Goal: Task Accomplishment & Management: Manage account settings

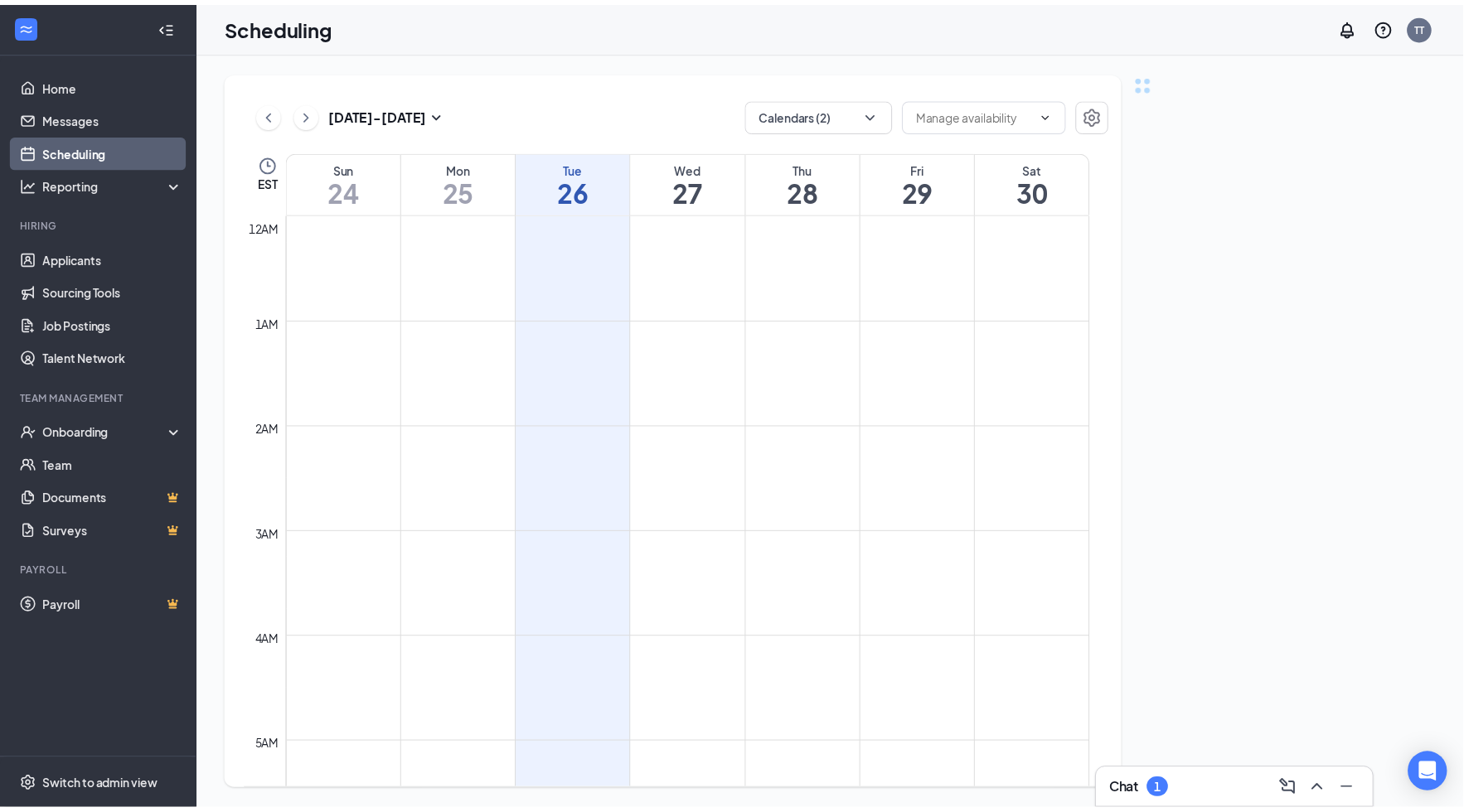
scroll to position [814, 0]
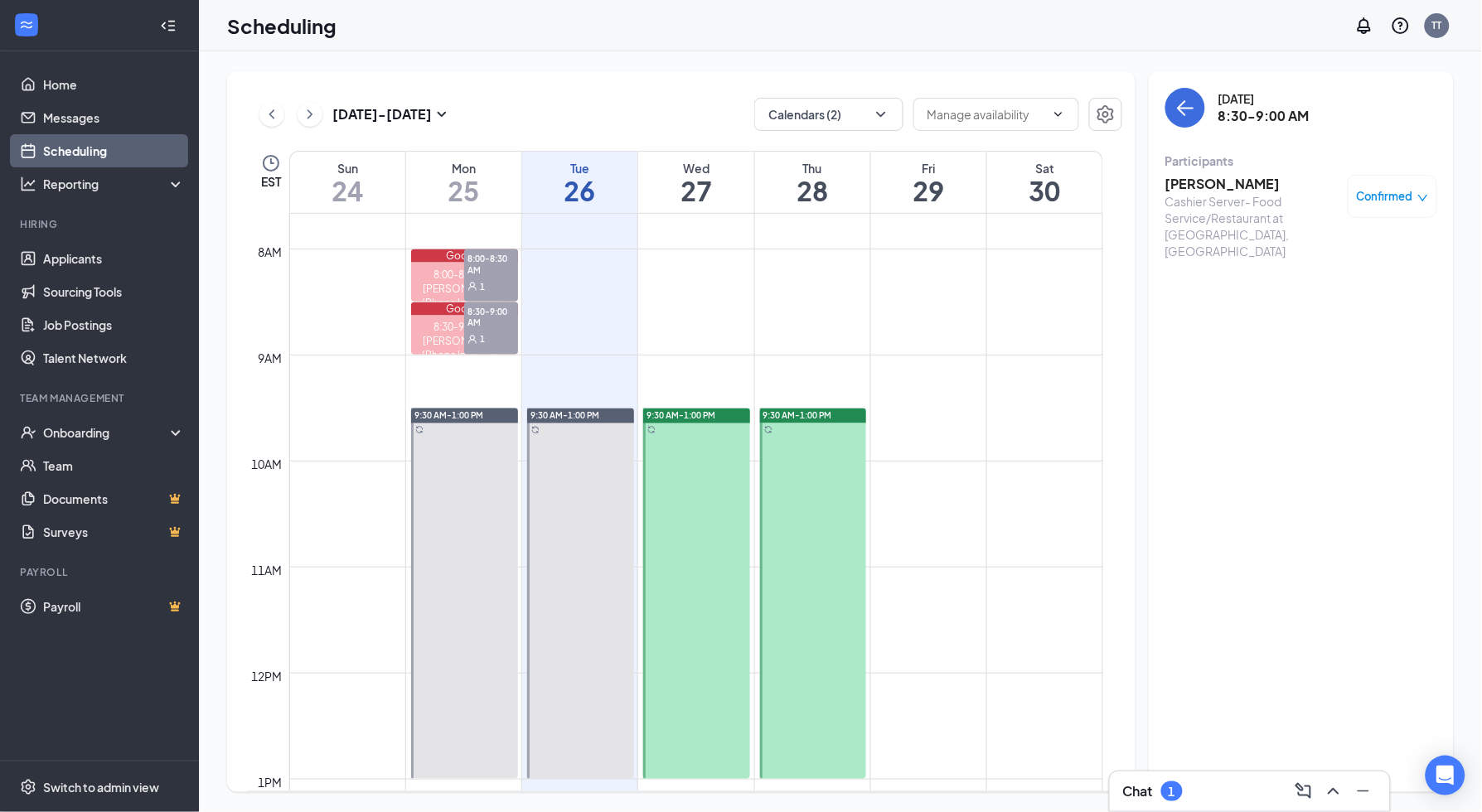
click at [494, 282] on div "1" at bounding box center [491, 285] width 54 height 17
click at [1385, 199] on span "Confirmed" at bounding box center [1385, 196] width 56 height 17
click at [1324, 310] on span "Mark as no-show" at bounding box center [1345, 307] width 92 height 19
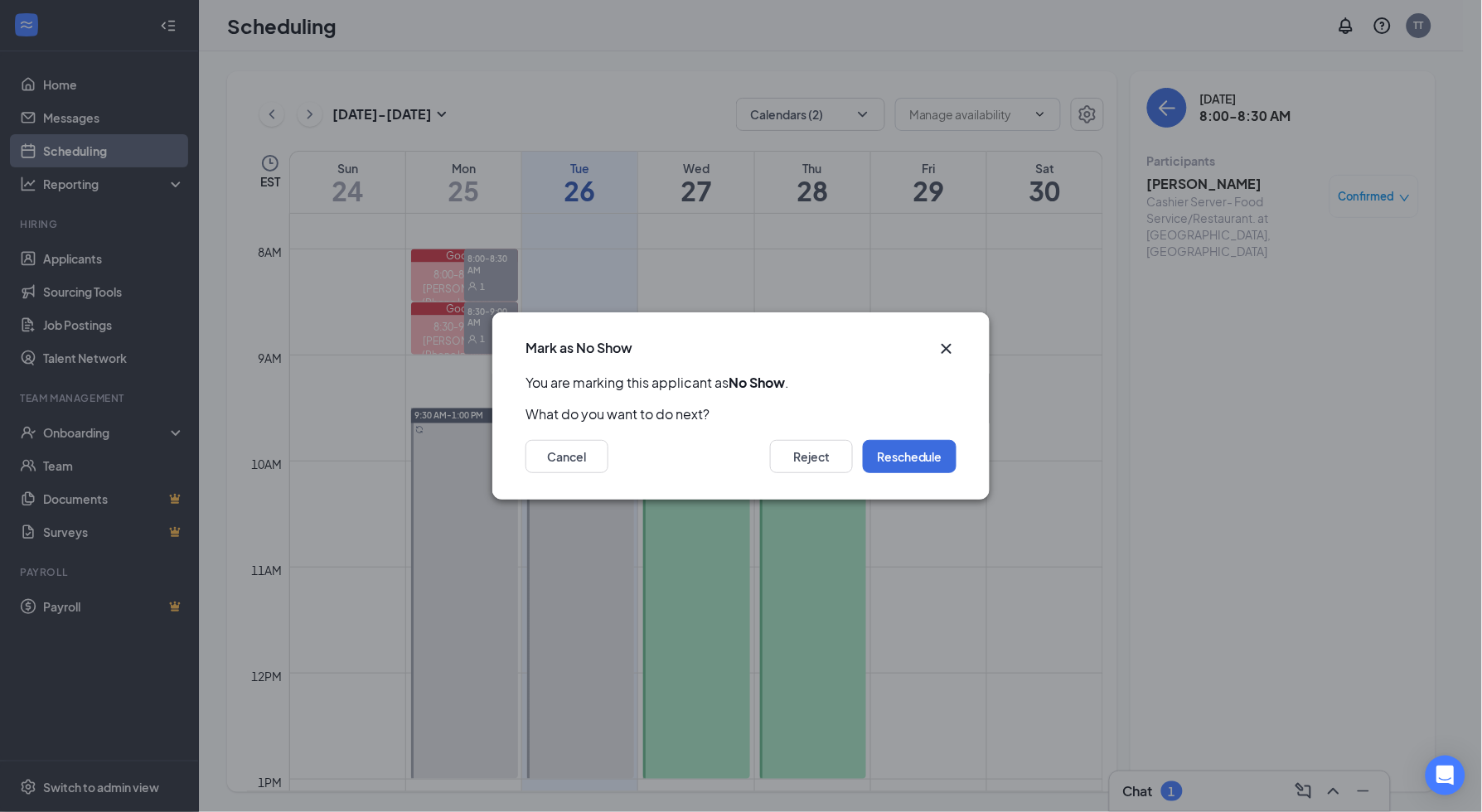
click at [944, 341] on icon "Cross" at bounding box center [947, 349] width 20 height 20
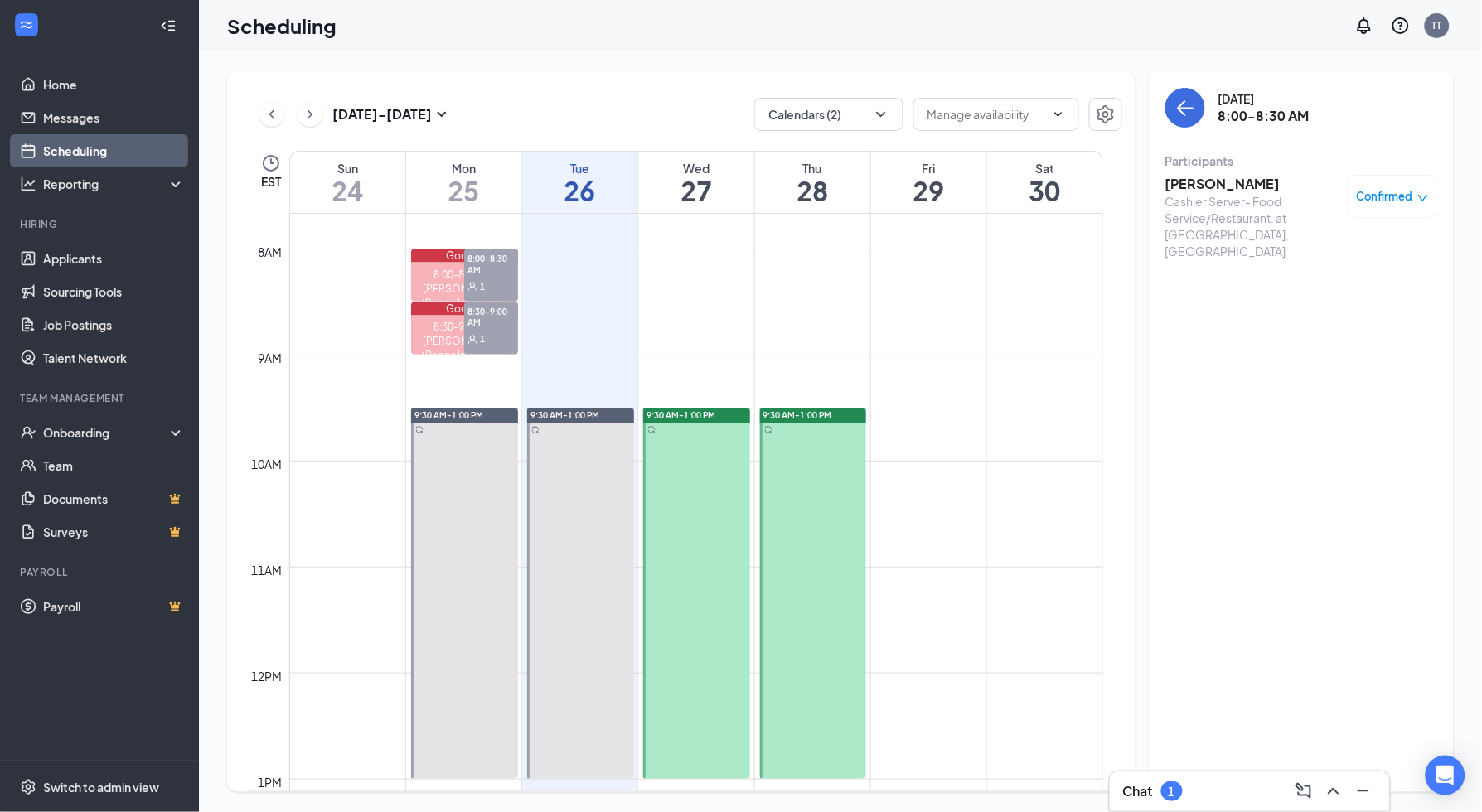
click at [1215, 797] on div "Chat 1" at bounding box center [1250, 791] width 254 height 27
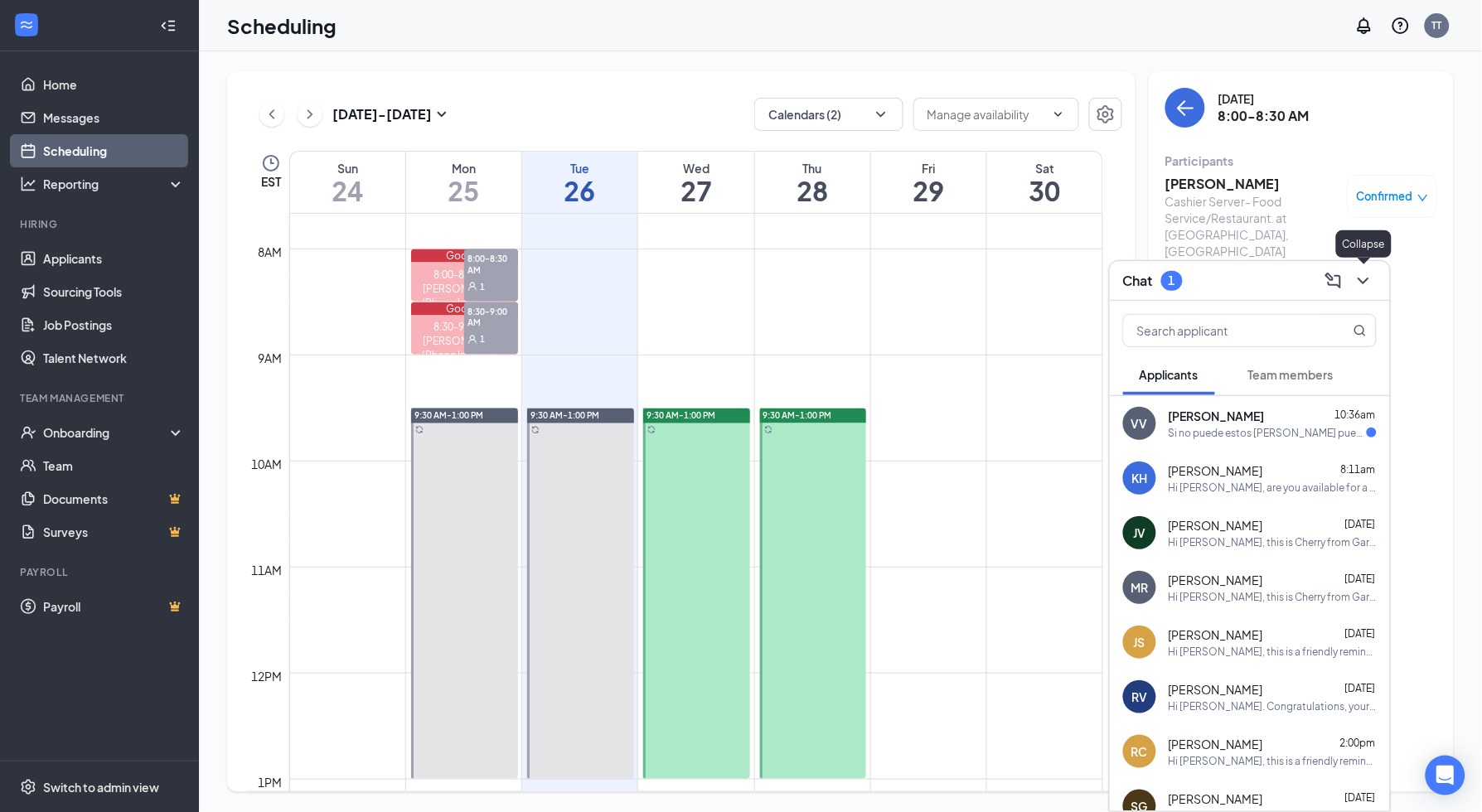
click at [1366, 281] on icon "ChevronDown" at bounding box center [1363, 280] width 11 height 7
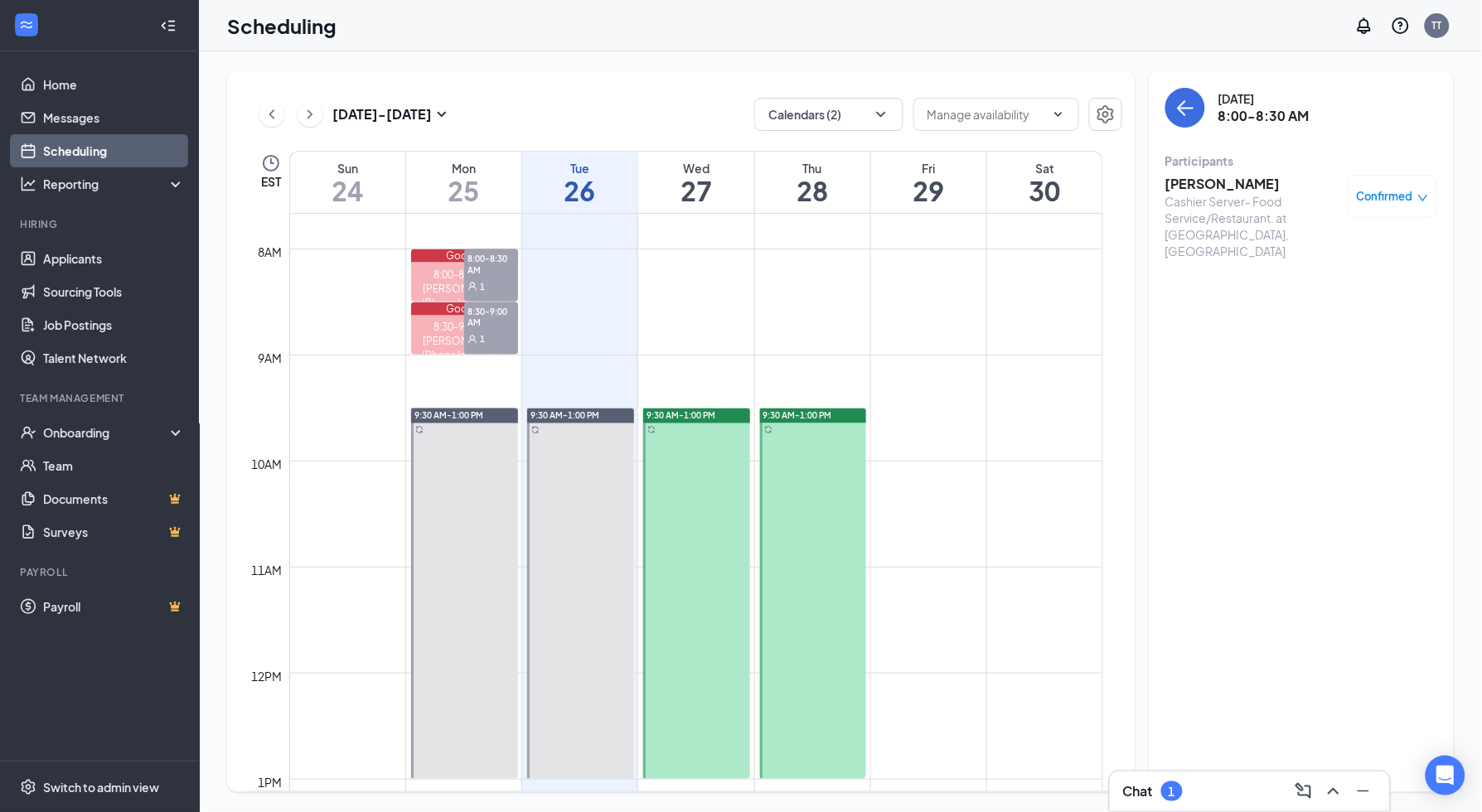
click at [1404, 193] on span "Confirmed" at bounding box center [1385, 196] width 56 height 17
click at [1359, 301] on span "Mark as no-show" at bounding box center [1345, 307] width 92 height 19
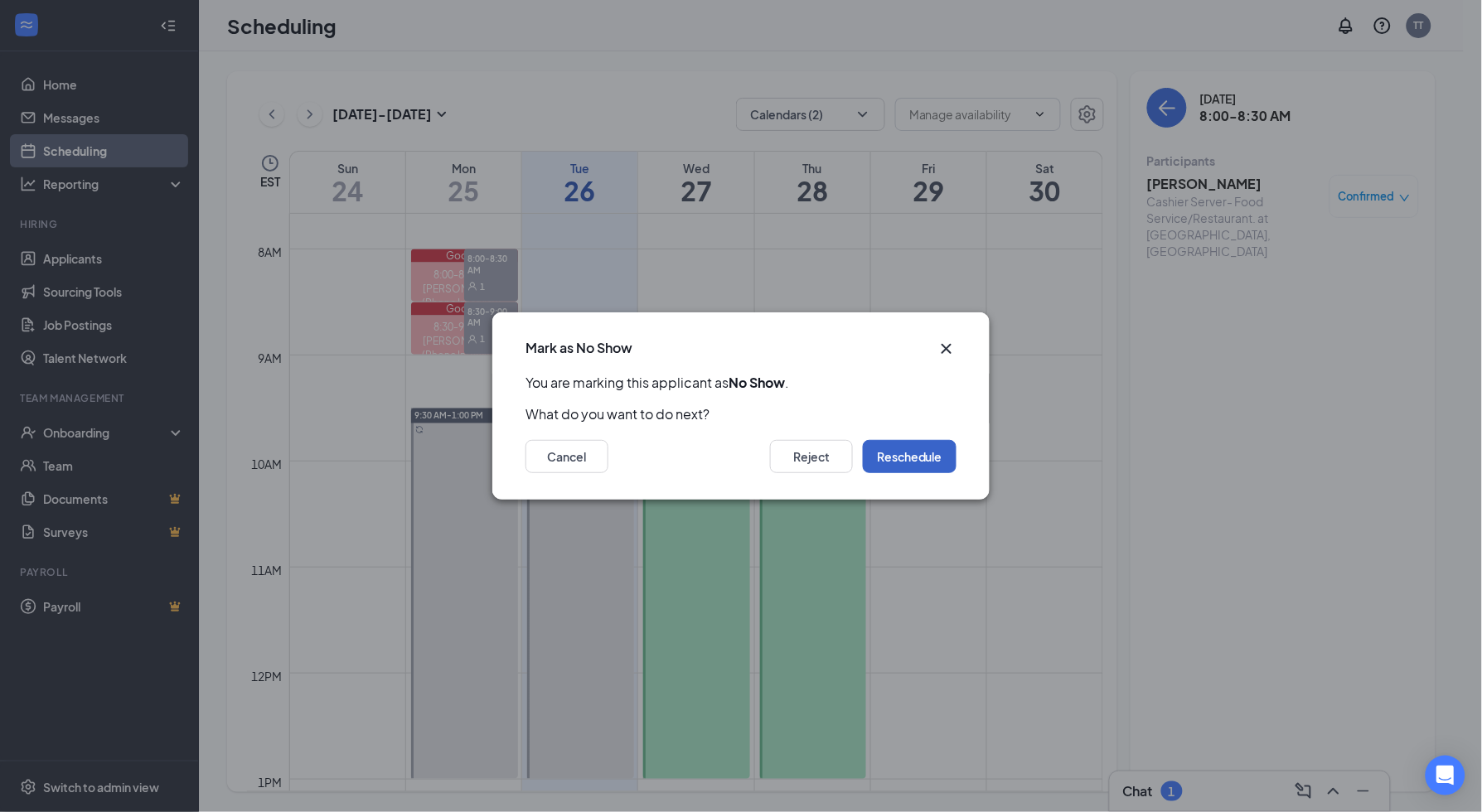
click at [934, 447] on button "Reschedule" at bounding box center [910, 457] width 93 height 33
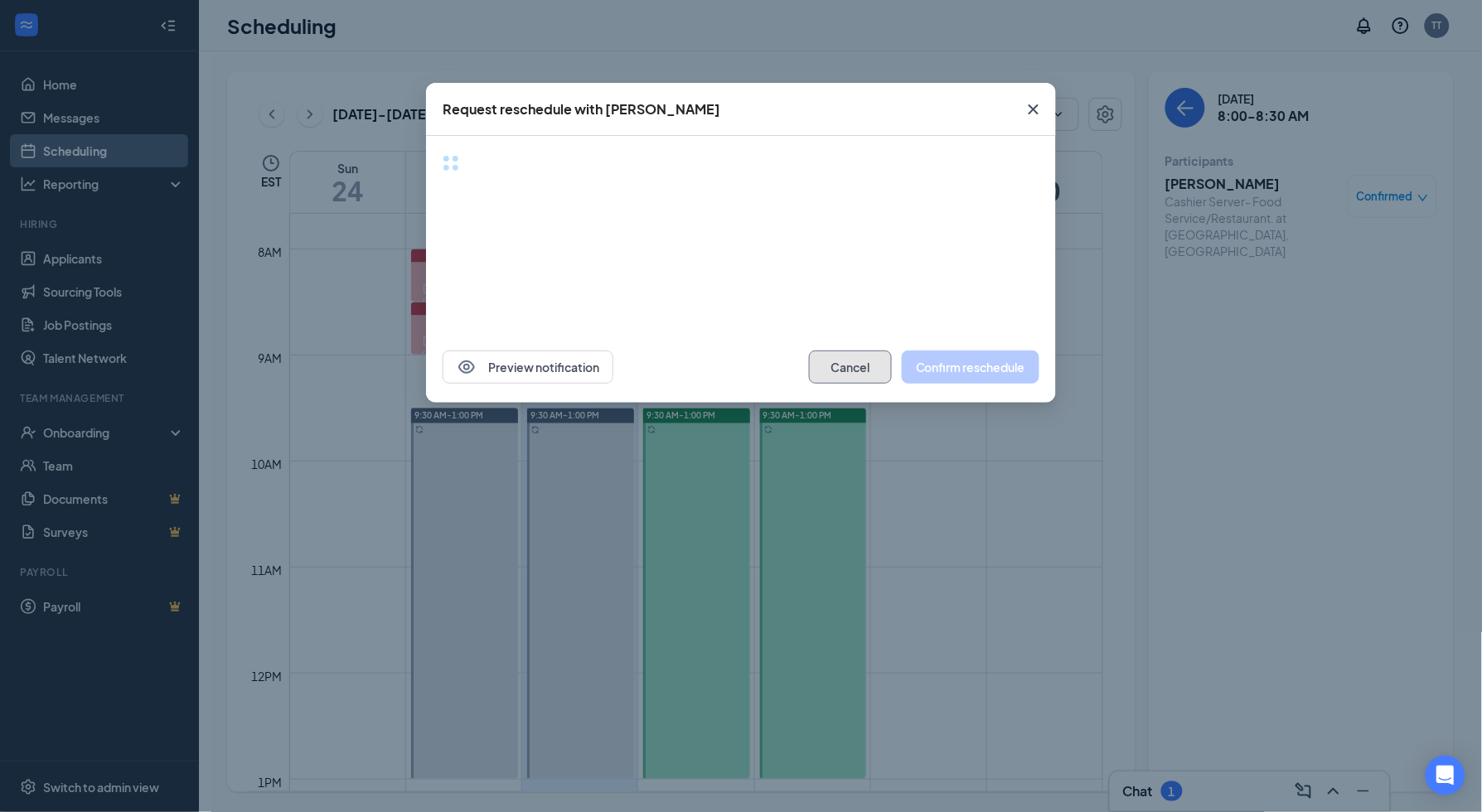
click at [851, 373] on button "Cancel" at bounding box center [851, 368] width 83 height 33
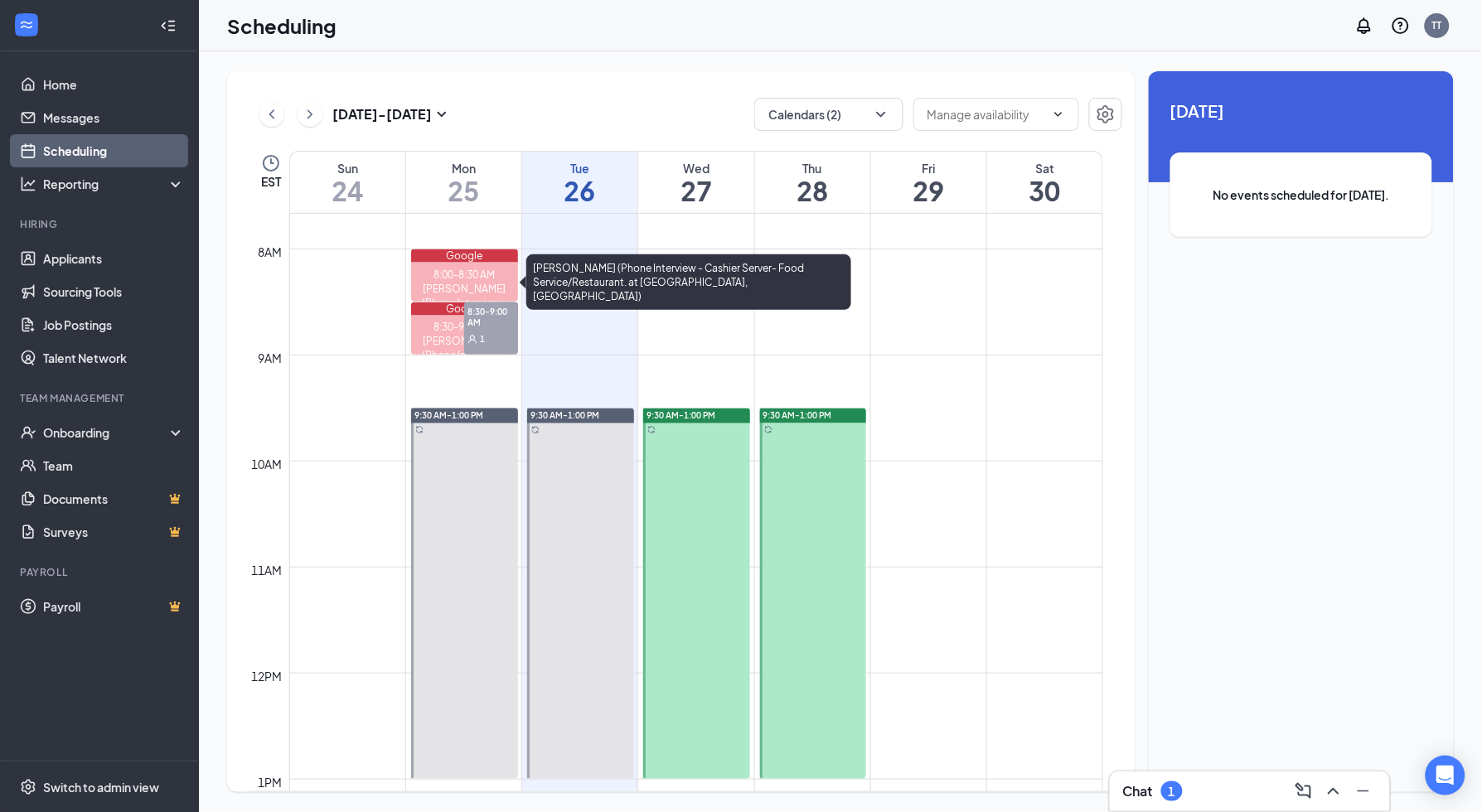
click at [462, 285] on div "Karen Hungerford (Phone Interview - Cashier Server- Food Service/Restaurant. at…" at bounding box center [464, 324] width 107 height 85
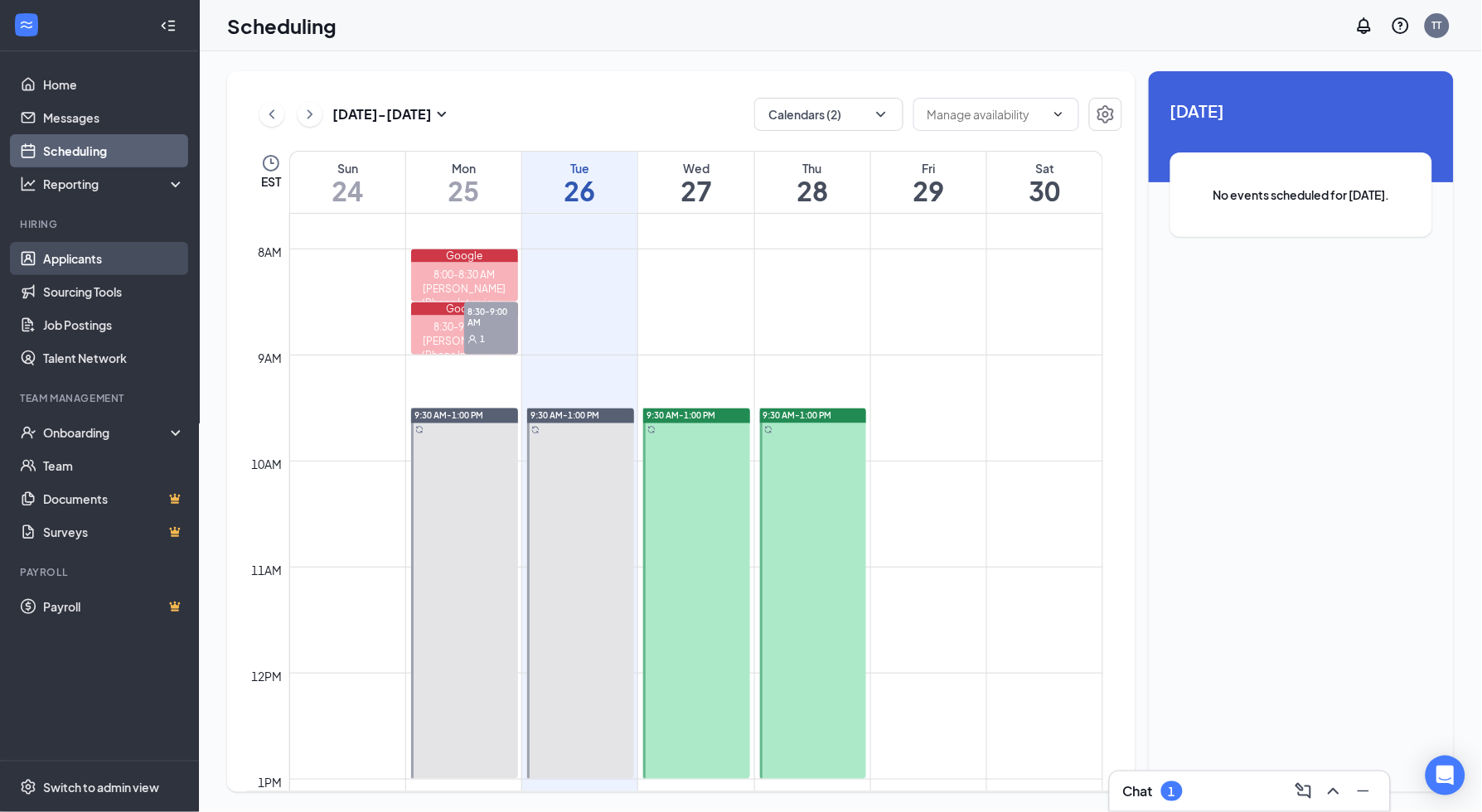
click at [133, 254] on link "Applicants" at bounding box center [114, 259] width 142 height 33
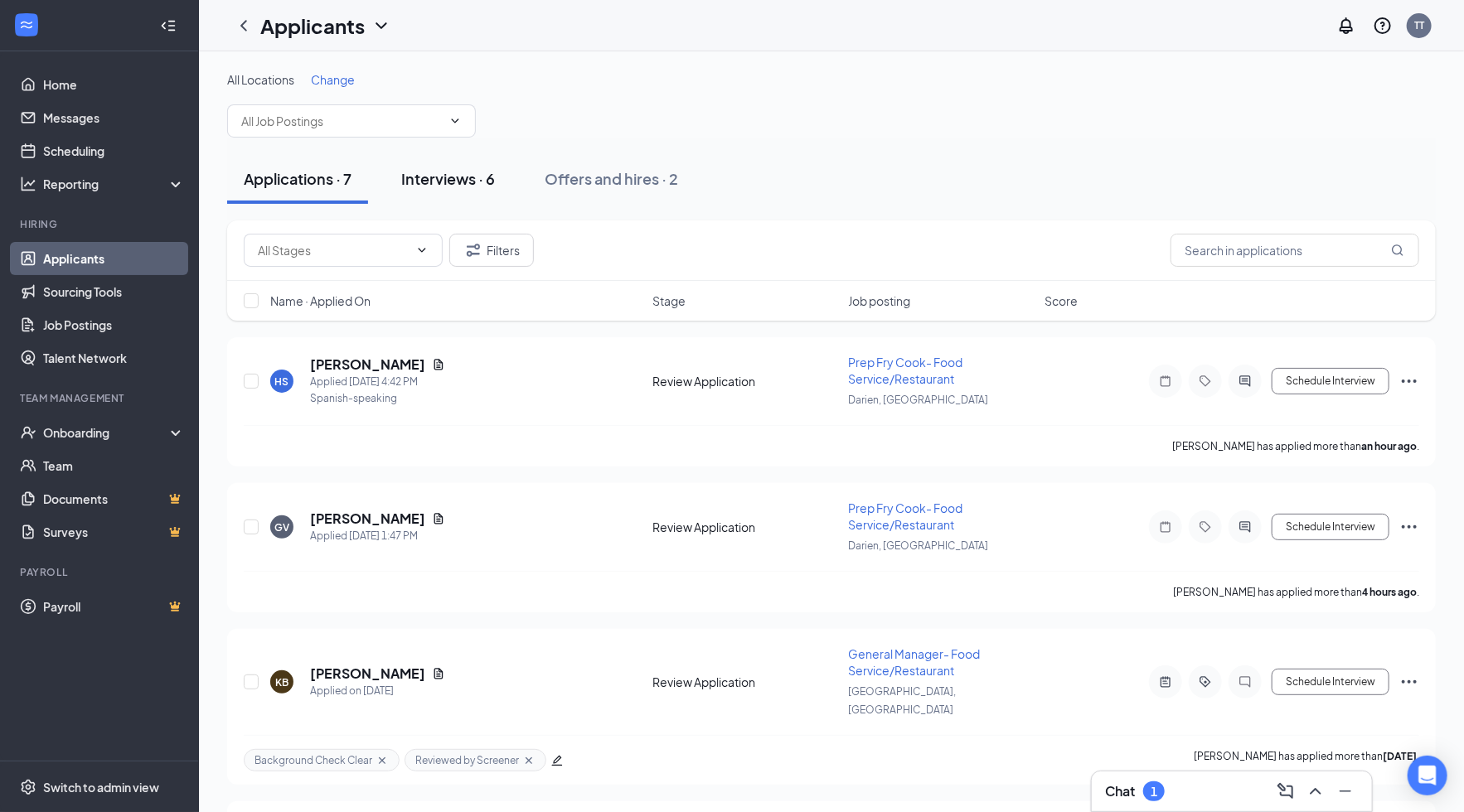
click at [463, 182] on div "Interviews · 6" at bounding box center [447, 178] width 93 height 21
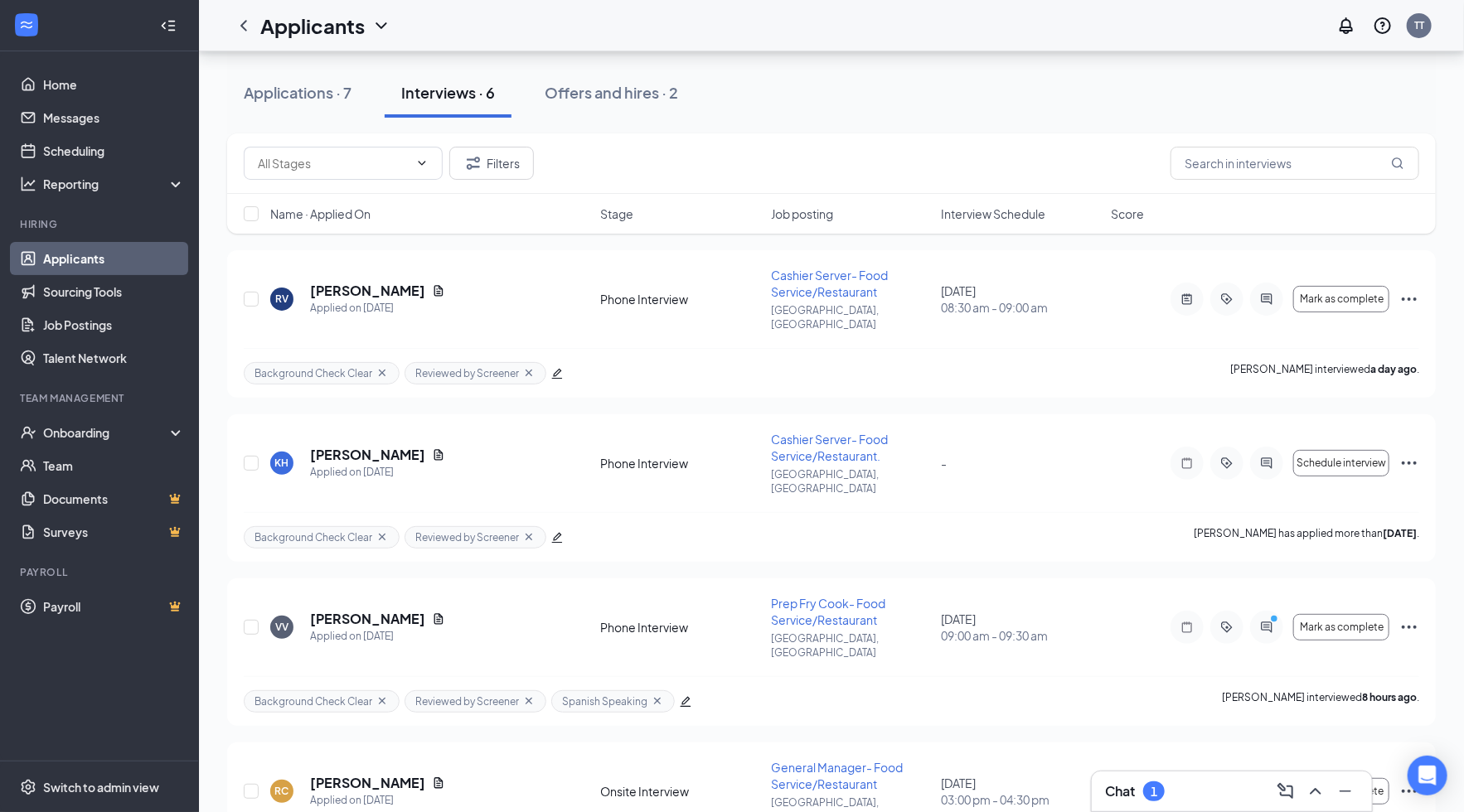
scroll to position [87, 0]
click at [1410, 452] on icon "Ellipses" at bounding box center [1409, 462] width 20 height 20
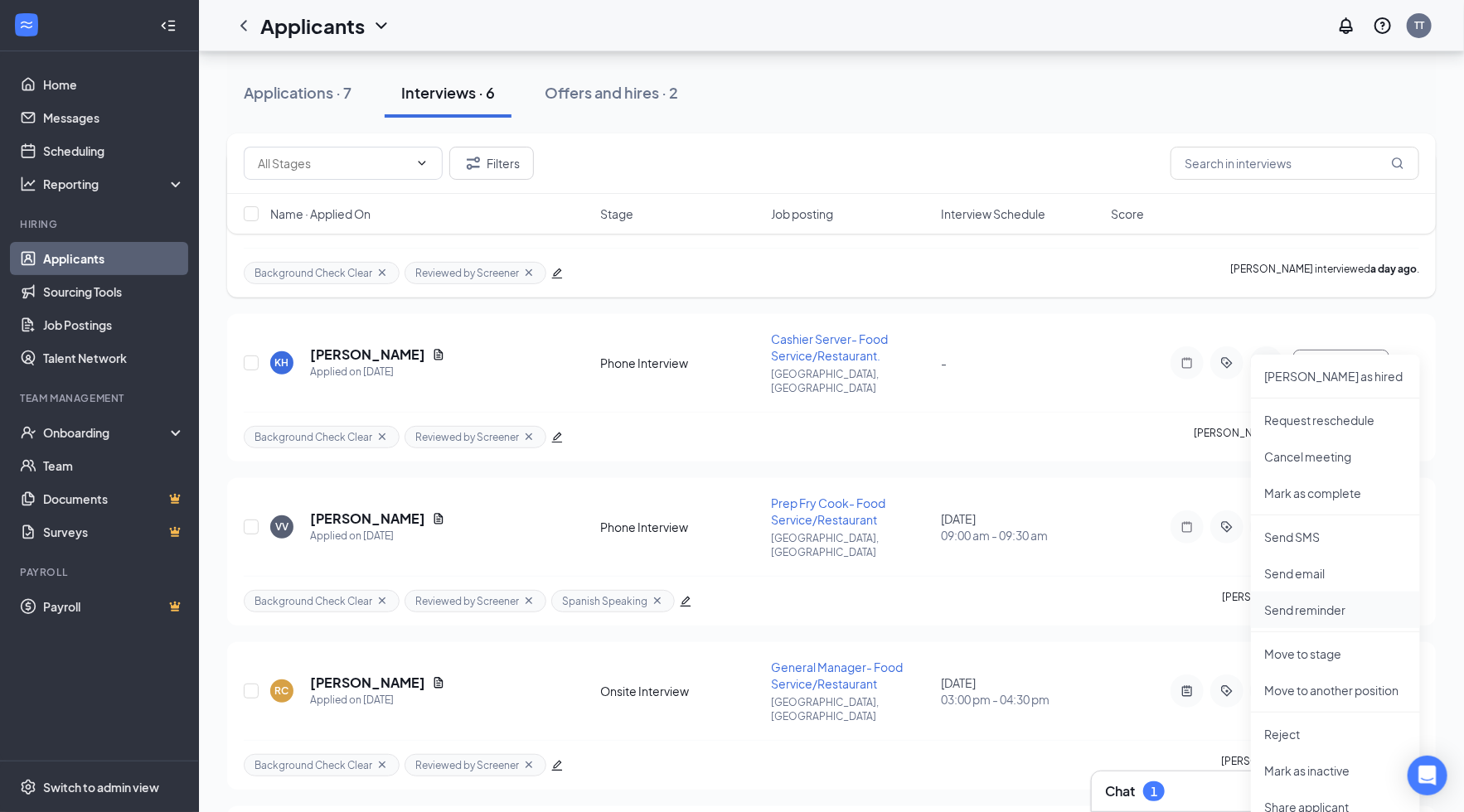
scroll to position [191, 0]
click at [1298, 726] on p "Reject" at bounding box center [1335, 730] width 143 height 17
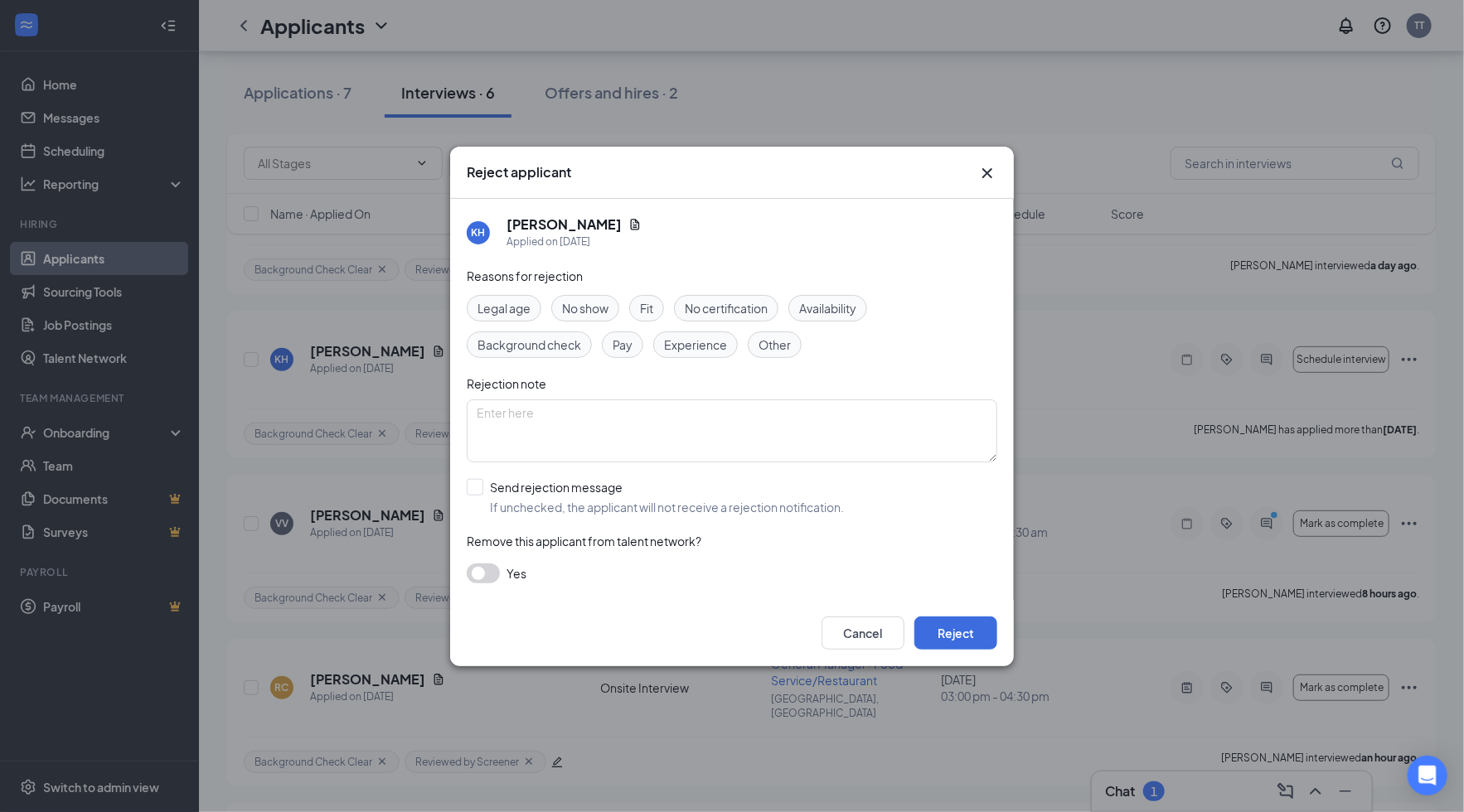
click at [600, 315] on span "No show" at bounding box center [585, 308] width 46 height 19
click at [727, 410] on textarea at bounding box center [732, 431] width 531 height 63
type textarea "no show // no update"
click at [960, 631] on button "Reject" at bounding box center [956, 633] width 83 height 33
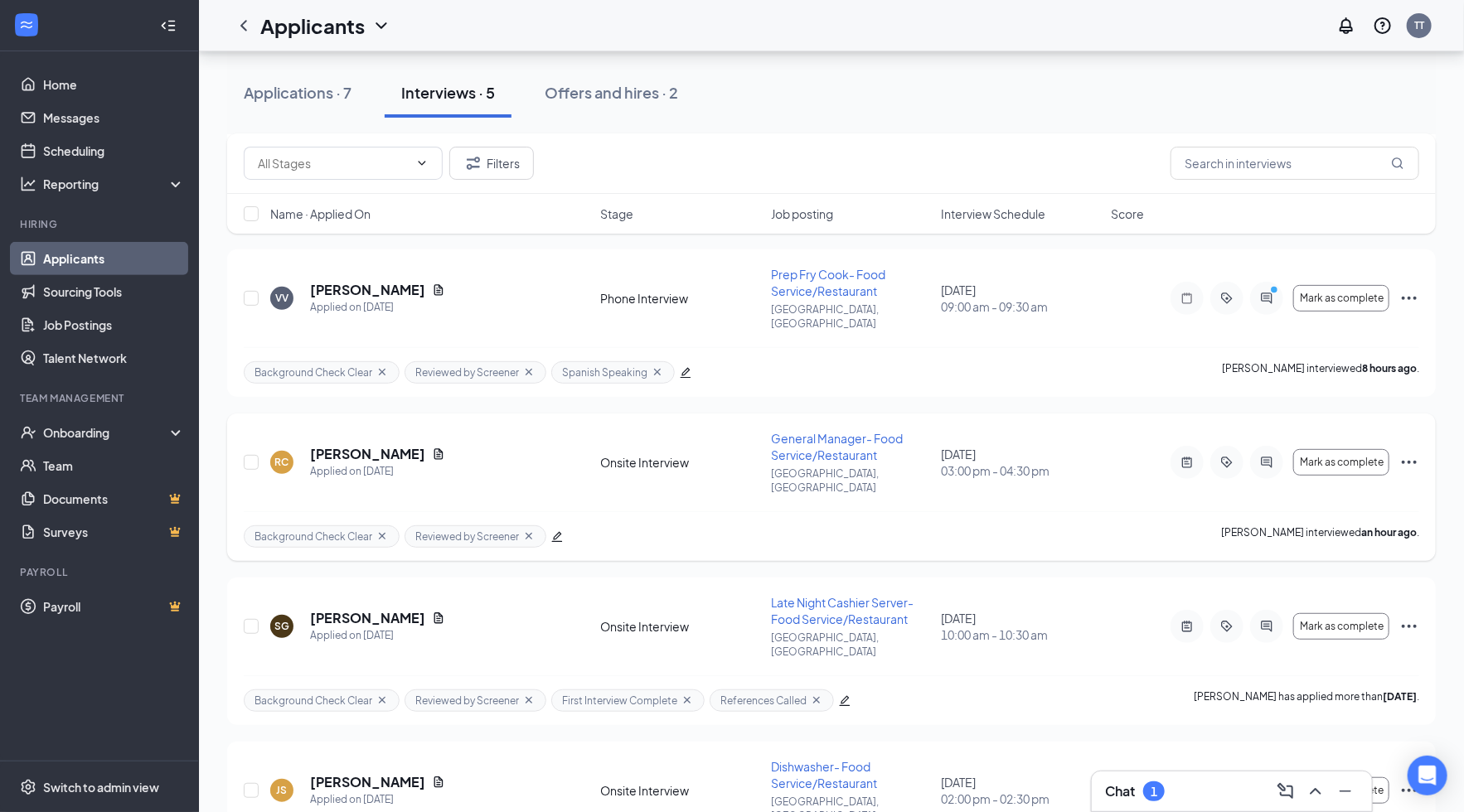
scroll to position [278, 0]
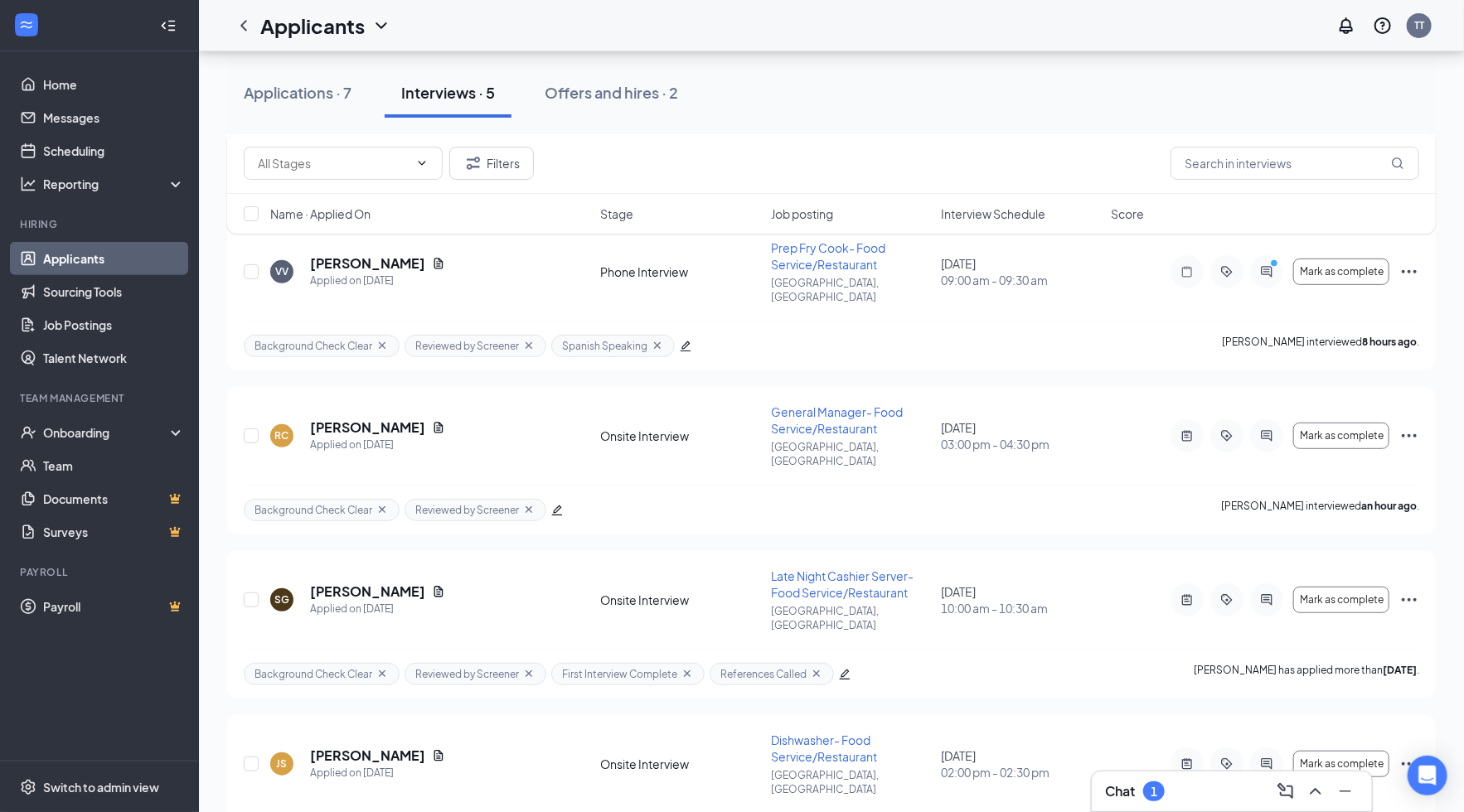
click at [1150, 790] on div "1" at bounding box center [1154, 791] width 22 height 20
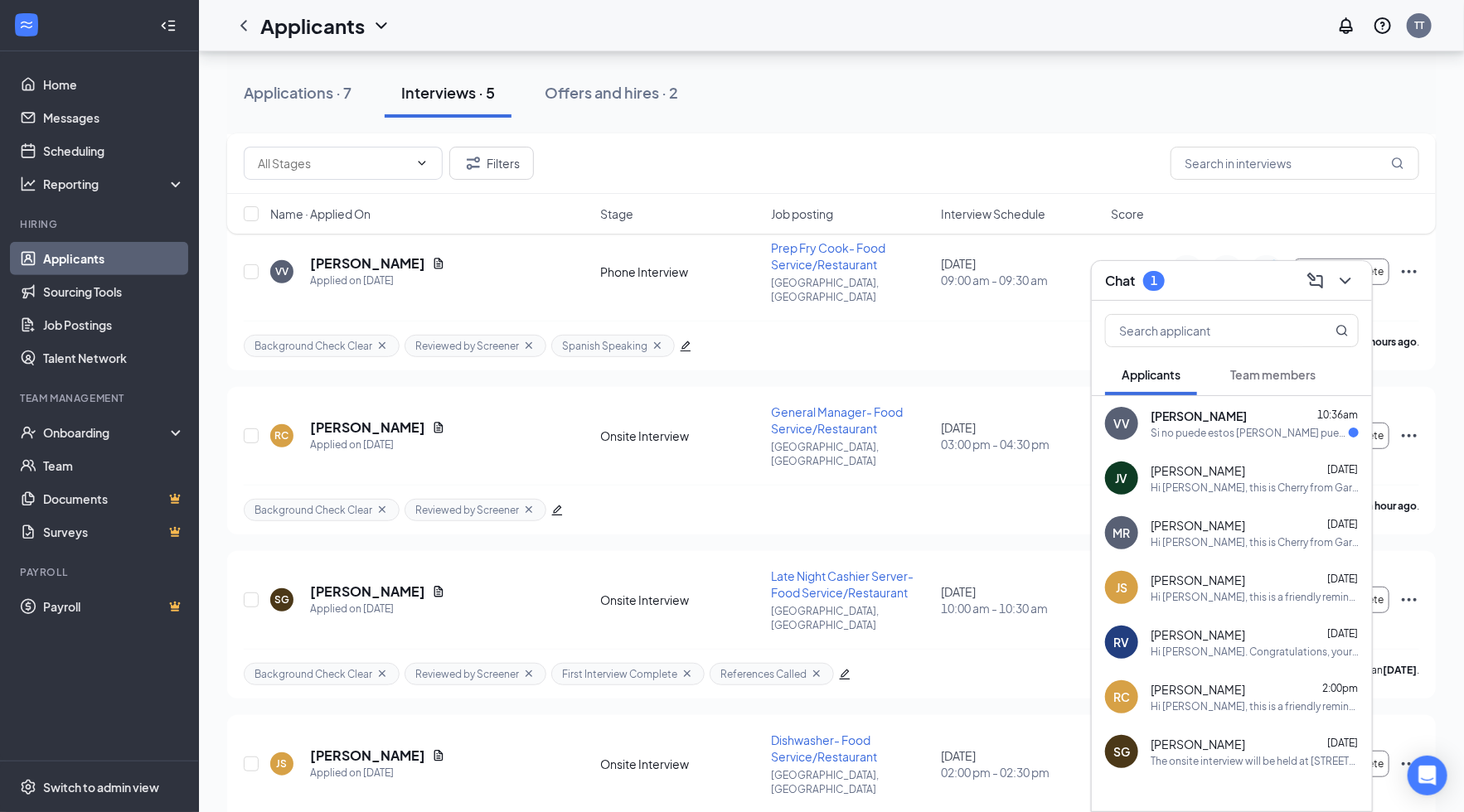
click at [1140, 434] on div "VV Vincent Vidro 10:36am Si no puede estos Dias puede llamarme viernes" at bounding box center [1231, 424] width 280 height 55
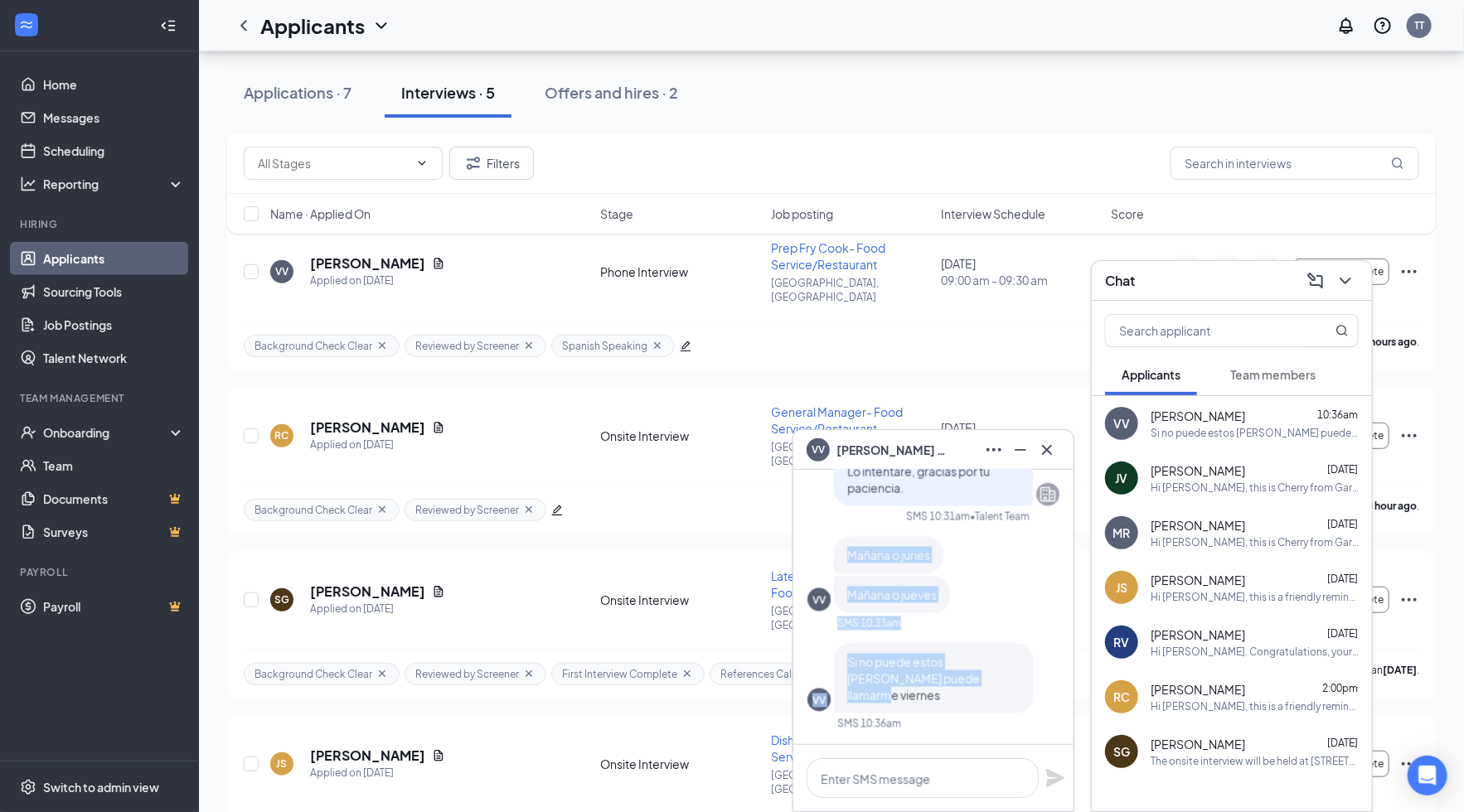
drag, startPoint x: 983, startPoint y: 694, endPoint x: 843, endPoint y: 571, distance: 186.4
click at [843, 571] on div "Buenos días Vincent, ¿estás disponible para una entrevista telefónica hoy a las…" at bounding box center [933, 50] width 252 height 1388
copy div "Mañana o juries Mañana o jueves SMS 10:33am VV Si no puede estos Dias puede lla…"
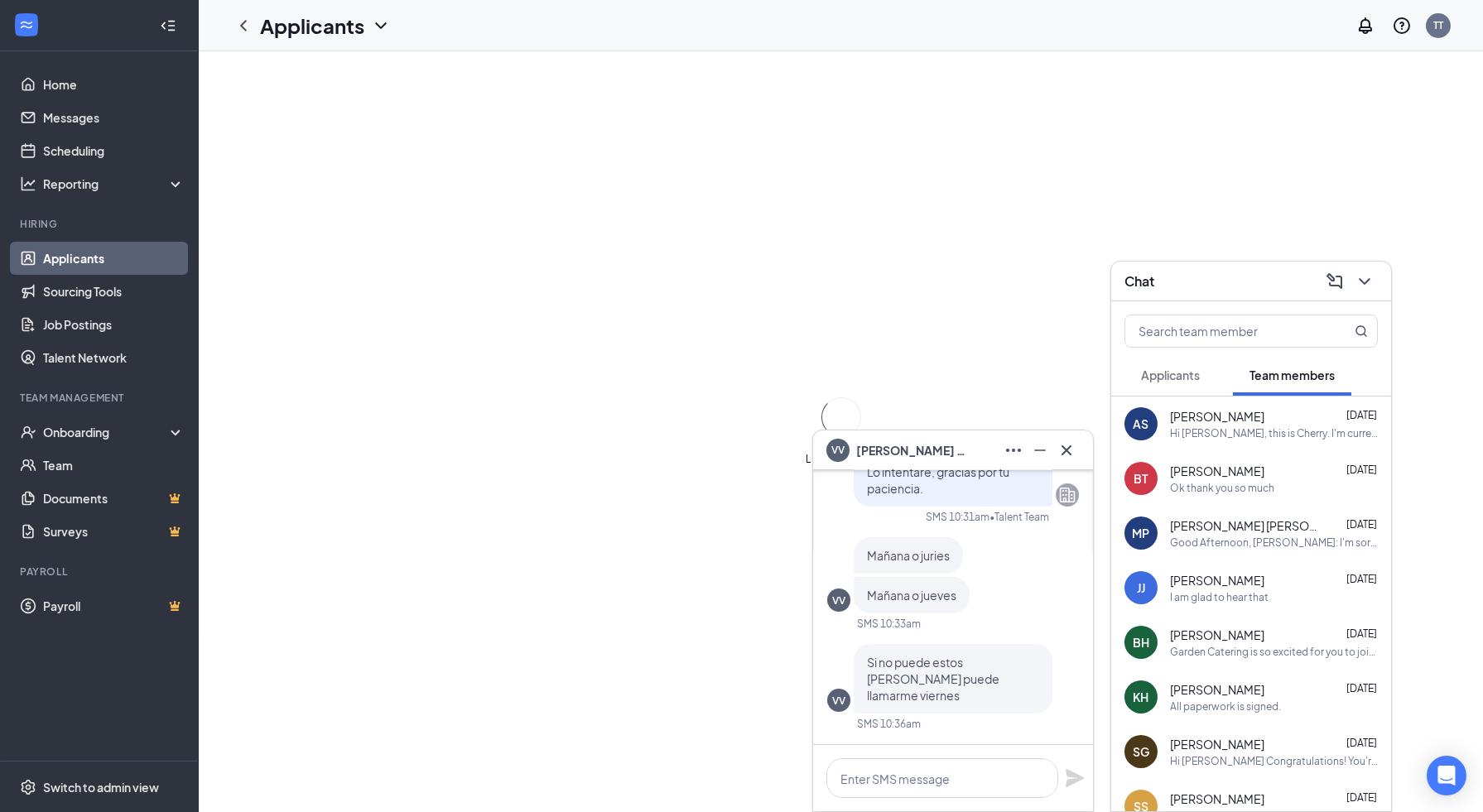
click at [1069, 450] on icon "Cross" at bounding box center [1067, 451] width 20 height 20
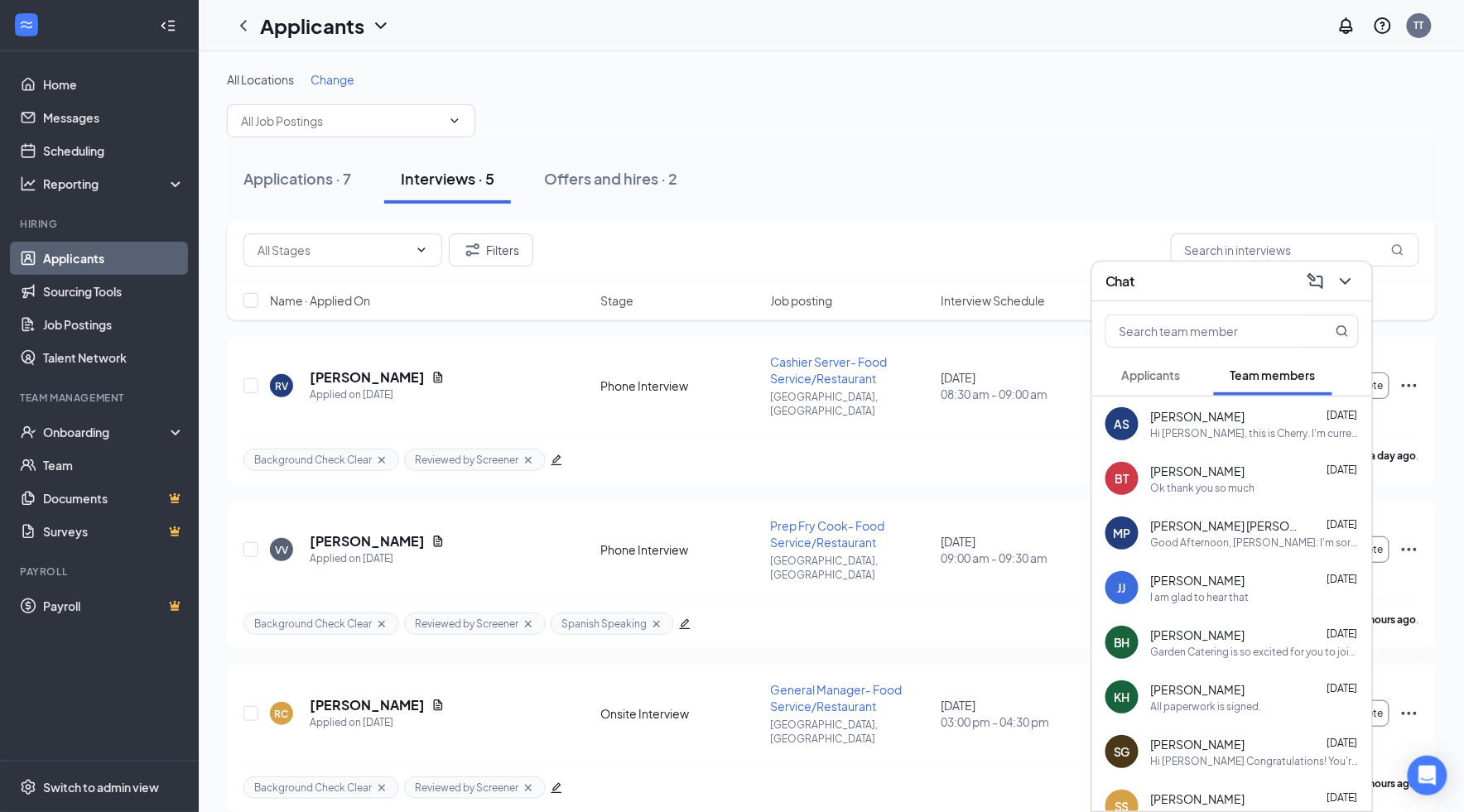
click at [1234, 282] on div "Chat" at bounding box center [1232, 281] width 253 height 26
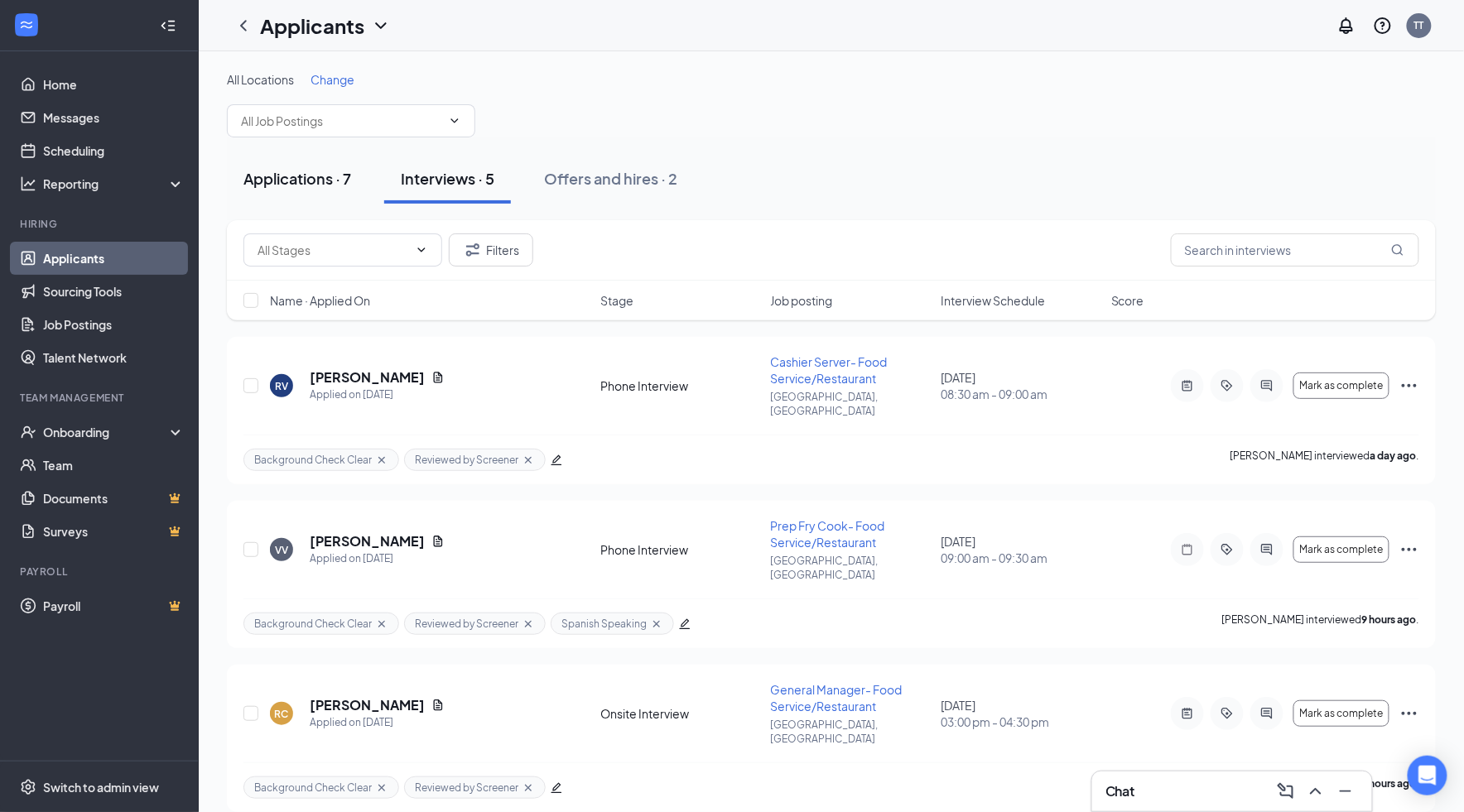
click at [298, 173] on div "Applications · 7" at bounding box center [298, 178] width 108 height 21
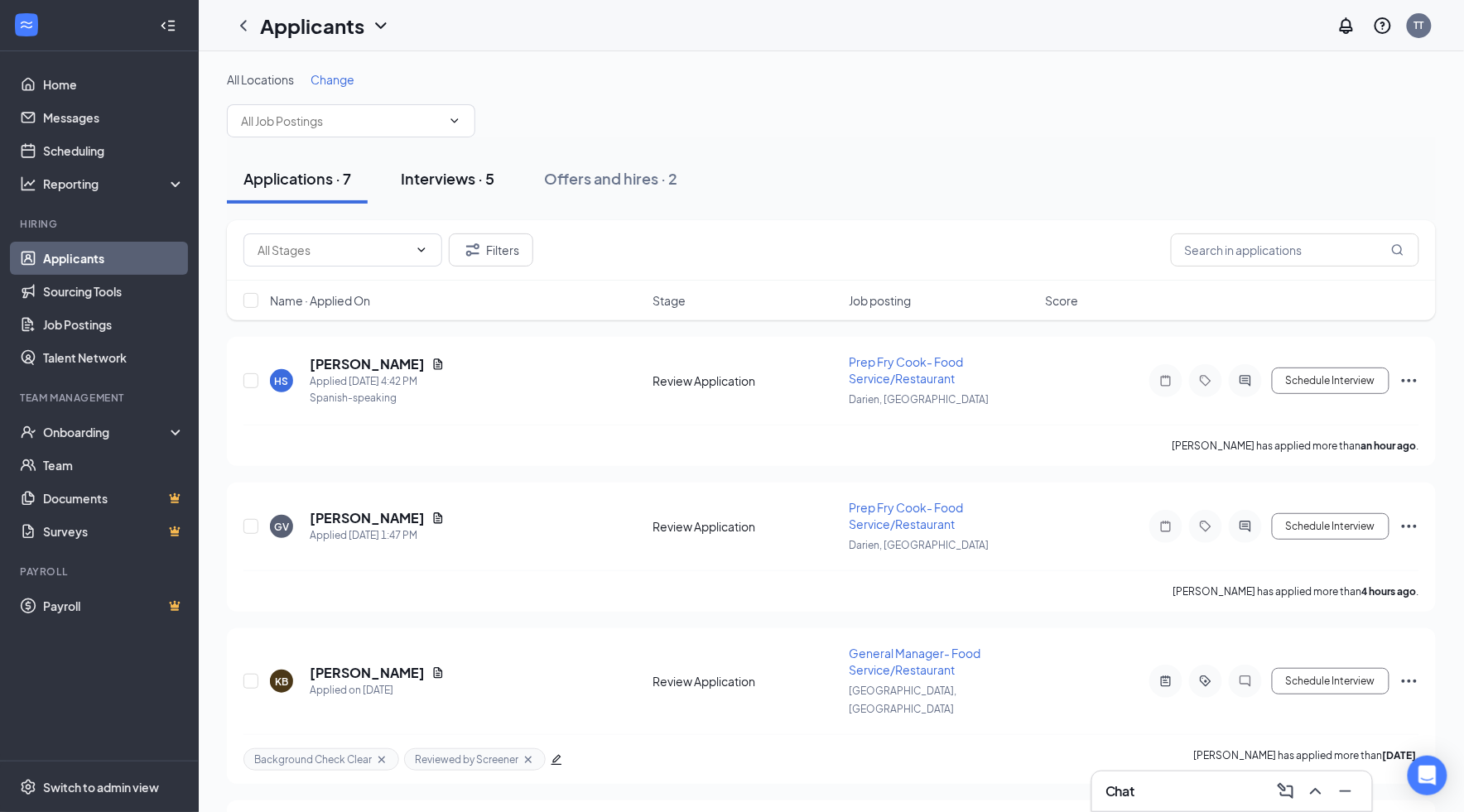
click at [441, 189] on button "Interviews · 5" at bounding box center [447, 179] width 127 height 50
